Goal: Transaction & Acquisition: Register for event/course

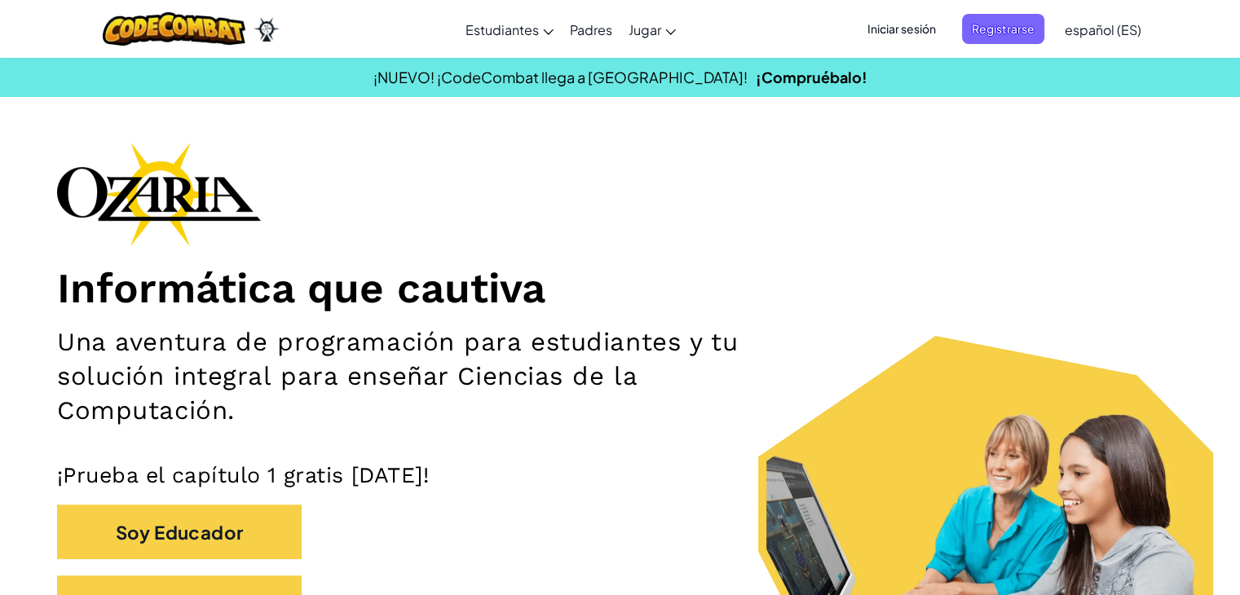
click at [1059, 164] on div "Informática que cautiva Una aventura de programación para estudiantes y tu solu…" at bounding box center [619, 394] width 1125 height 504
click at [1002, 21] on font "Registrarse" at bounding box center [1002, 28] width 63 height 15
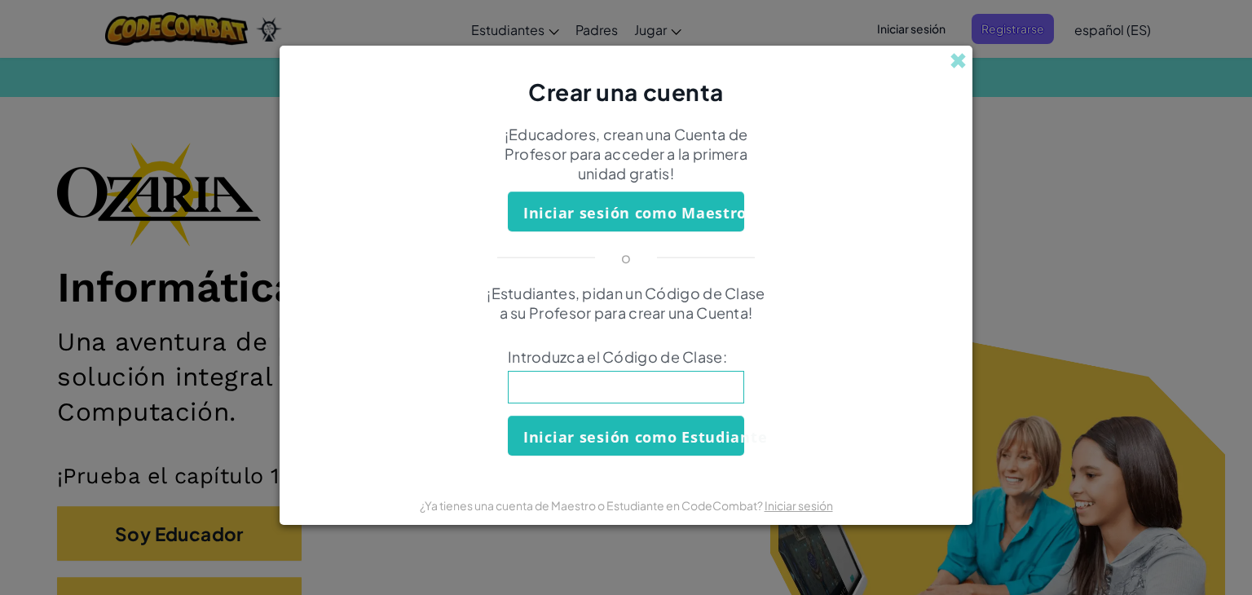
click at [658, 398] on input at bounding box center [626, 387] width 236 height 33
type input "SouthYesHelp"
click at [622, 434] on font "Iniciar sesión como Estudiante" at bounding box center [645, 437] width 244 height 20
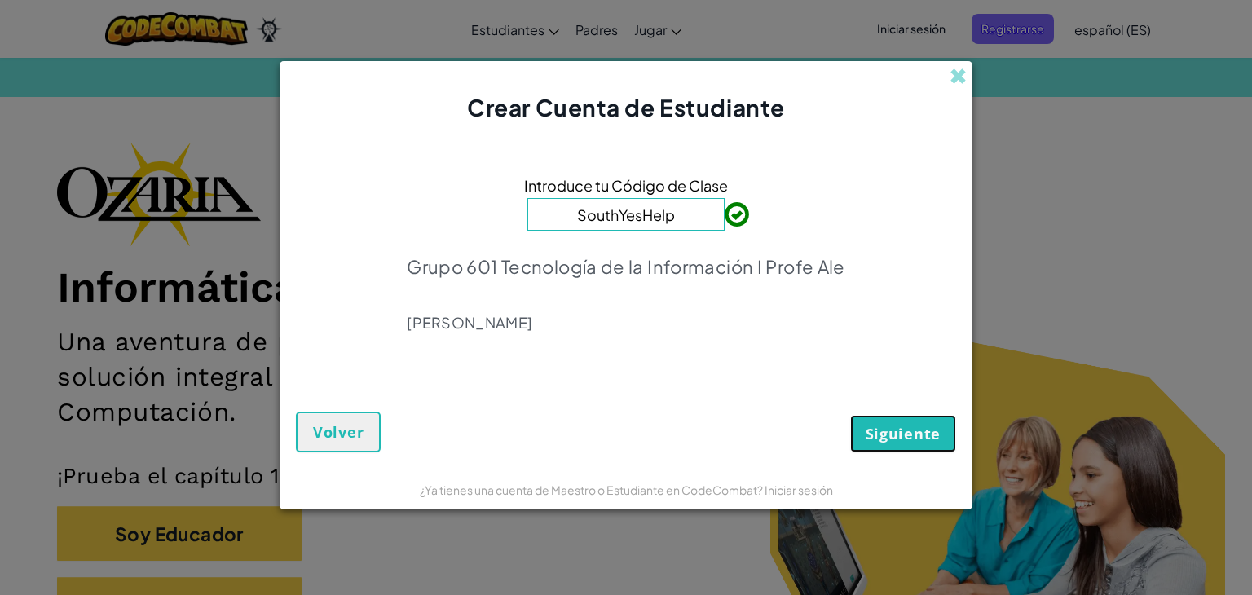
click at [909, 442] on font "Siguiente" at bounding box center [902, 434] width 75 height 20
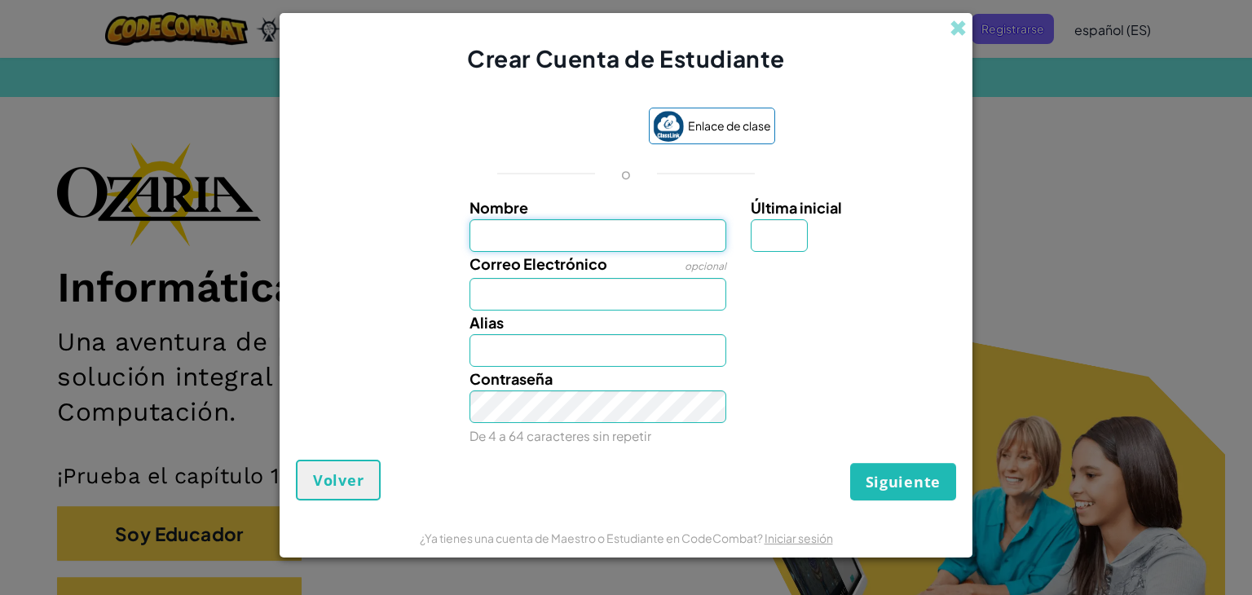
click at [604, 240] on input "Nombre" at bounding box center [598, 235] width 258 height 33
type input "[PERSON_NAME]"
click at [850, 463] on button "Siguiente" at bounding box center [903, 481] width 106 height 37
type input "[PERSON_NAME]"
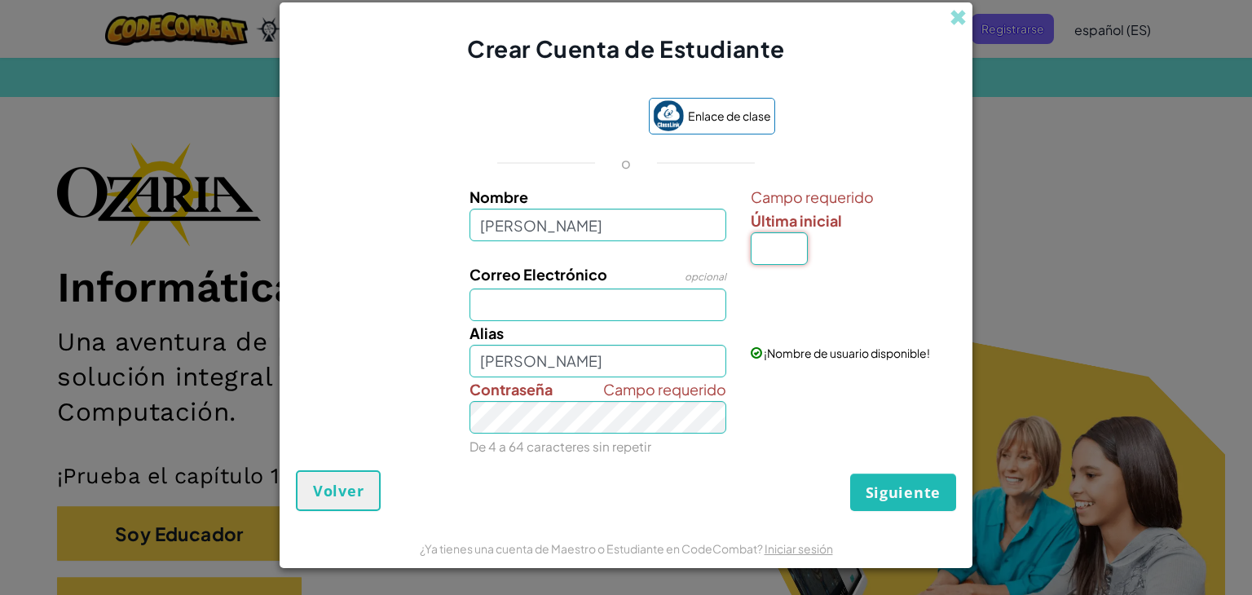
click at [780, 253] on input "Última inicial" at bounding box center [779, 248] width 57 height 33
type input "A"
type input "[PERSON_NAME]"
click at [566, 309] on input "Correo Electrónico" at bounding box center [598, 304] width 258 height 33
type input "[EMAIL_ADDRESS][DOMAIN_NAME]"
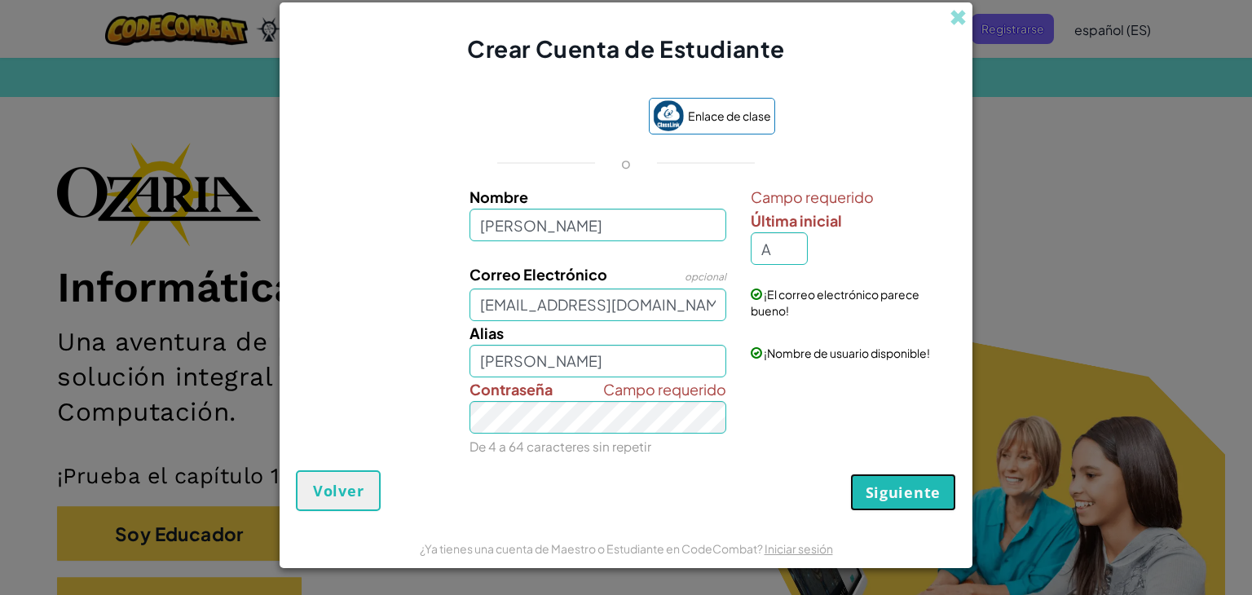
click at [871, 493] on font "Siguiente" at bounding box center [902, 492] width 75 height 20
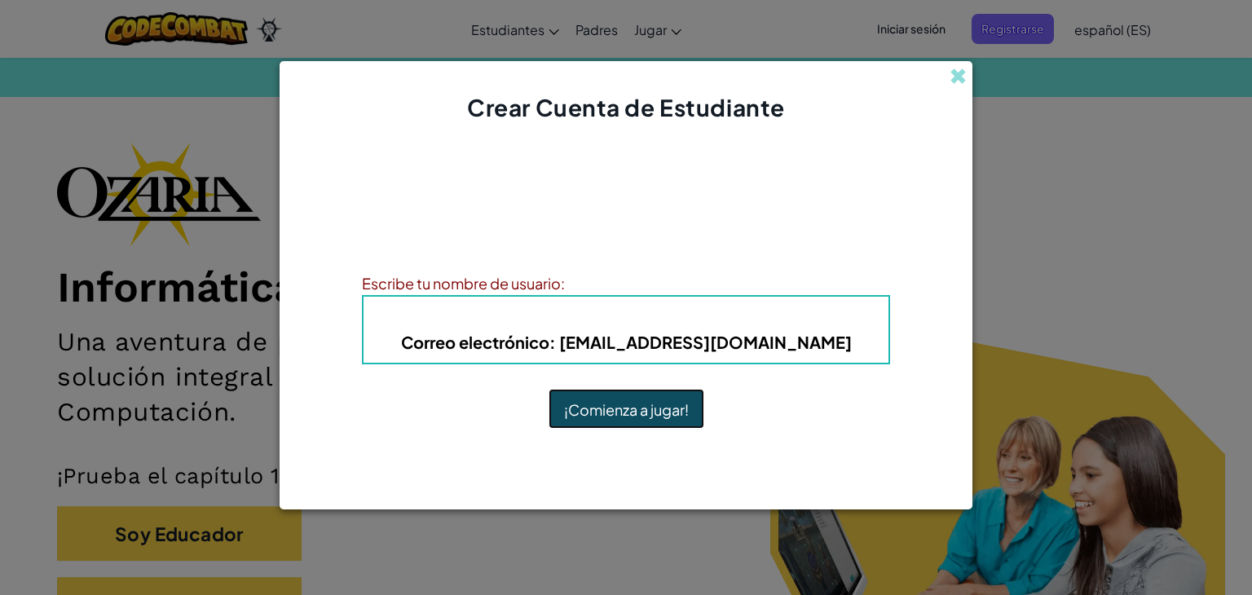
click at [672, 409] on font "¡Comienza a jugar!" at bounding box center [626, 409] width 125 height 19
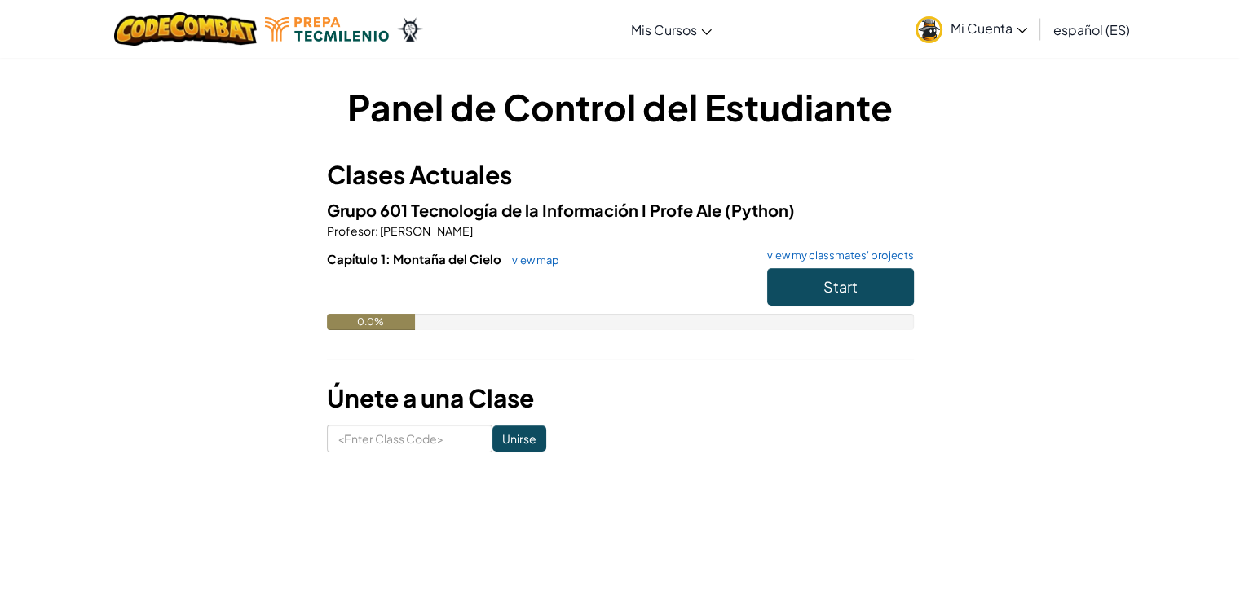
click at [1001, 24] on span "Mi Cuenta" at bounding box center [988, 28] width 77 height 17
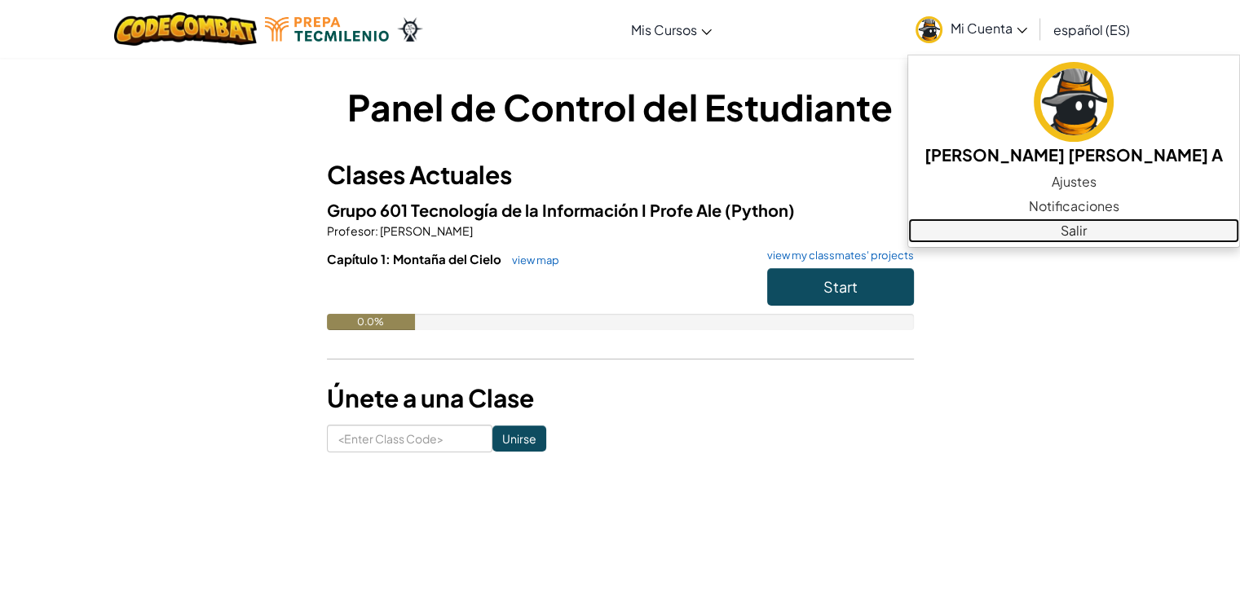
click at [1037, 235] on link "Salir" at bounding box center [1073, 230] width 331 height 24
